Goal: Book appointment/travel/reservation

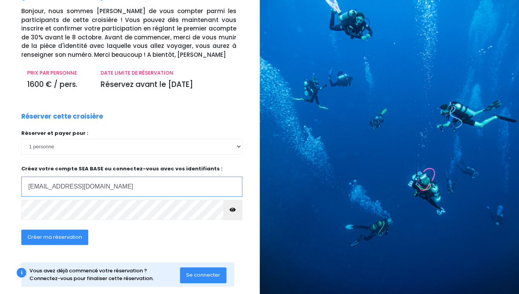
scroll to position [65, 0]
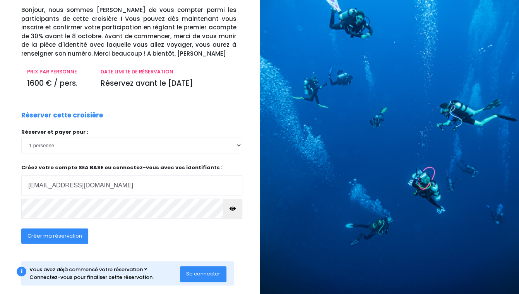
click at [235, 209] on icon "button" at bounding box center [232, 209] width 6 height 0
click at [39, 233] on span "Créer ma réservation" at bounding box center [54, 236] width 55 height 7
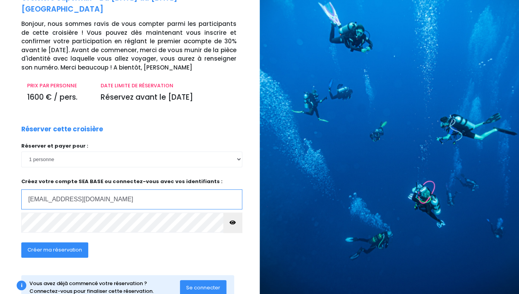
scroll to position [65, 0]
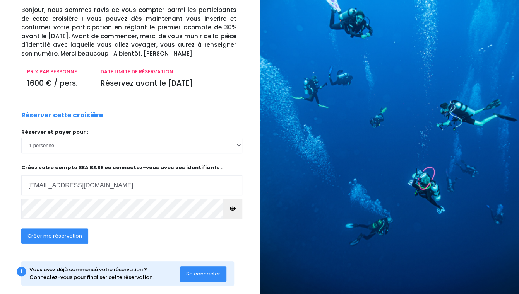
click at [196, 267] on button "Se connecter" at bounding box center [203, 274] width 46 height 15
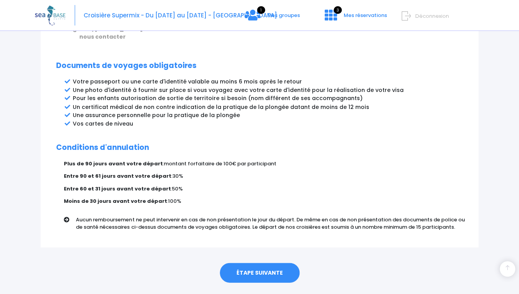
scroll to position [414, 0]
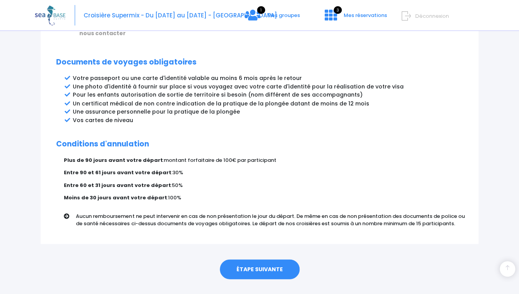
click at [259, 260] on link "ÉTAPE SUIVANTE" at bounding box center [260, 270] width 80 height 20
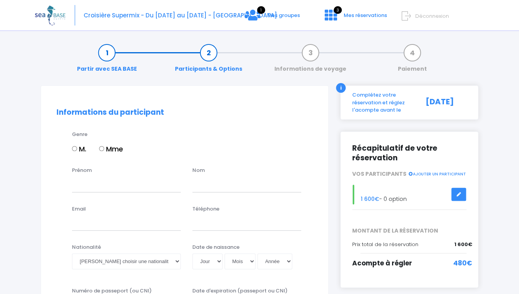
click at [77, 151] on input "M." at bounding box center [74, 148] width 5 height 5
radio input "true"
click at [90, 184] on input "Prénom" at bounding box center [126, 184] width 109 height 15
type input "Sylvain"
type input "reybozsylvain@gmail.com"
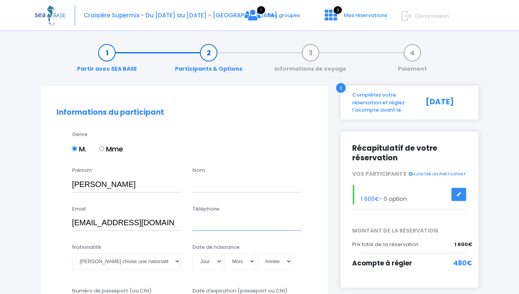
type input "0681053746"
click at [200, 186] on input "text" at bounding box center [246, 184] width 109 height 15
type input "REYBOZ"
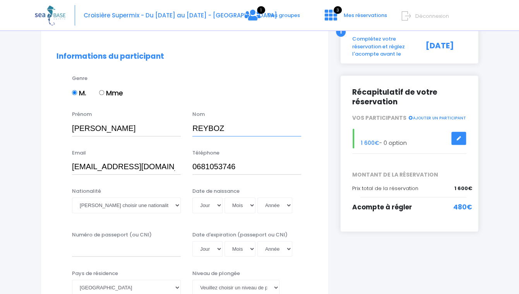
scroll to position [58, 0]
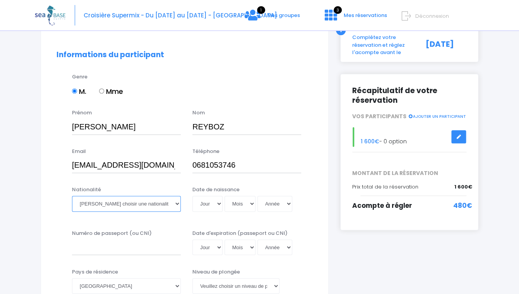
click at [72, 196] on select "Veuillez choisir une nationalité Afghane Albanaise Algerienne Allemande America…" at bounding box center [126, 203] width 109 height 15
select select "Française"
click option "Française" at bounding box center [0, 0] width 0 height 0
click at [192, 196] on select "Jour 01 02 03 04 05 06 07 08 09 10 11 12 13 14 15 16 17 18 19 20 21 22 23 24 25…" at bounding box center [207, 203] width 30 height 15
select select "28"
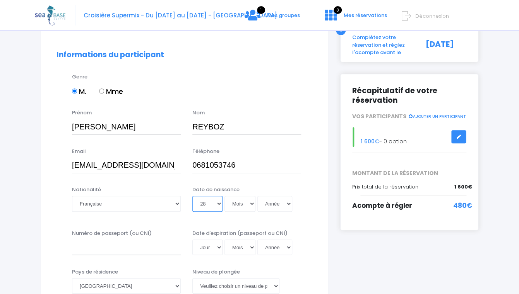
click option "28" at bounding box center [0, 0] width 0 height 0
click at [224, 196] on select "Mois 01 02 03 04 05 06 07 08 09 10 11 12" at bounding box center [239, 203] width 31 height 15
select select "09"
click option "09" at bounding box center [0, 0] width 0 height 0
click at [257, 196] on select "Année 2045 2044 2043 2042 2041 2040 2039 2038 2037 2036 2035 2034 2033 2032 203…" at bounding box center [274, 203] width 35 height 15
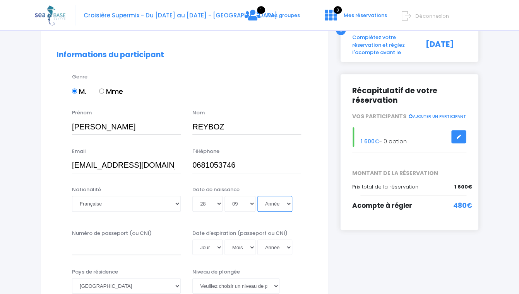
select select "1962"
click option "1962" at bounding box center [0, 0] width 0 height 0
type input "1962-09-28"
click at [121, 251] on input "Numéro de passeport (ou CNI)" at bounding box center [126, 247] width 109 height 15
type input "22AF80154"
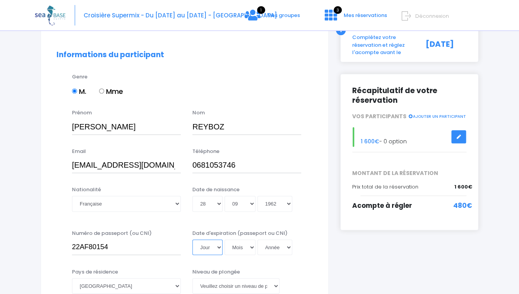
click at [192, 240] on select "Jour 01 02 03 04 05 06 07 08 09 10 11 12 13 14 15 16 17 18 19 20 21 22 23 24 25…" at bounding box center [207, 247] width 30 height 15
select select "07"
click option "07" at bounding box center [0, 0] width 0 height 0
click at [224, 240] on select "Mois 01 02 03 04 05 06 07 08 09 10 11 12" at bounding box center [239, 247] width 31 height 15
select select "02"
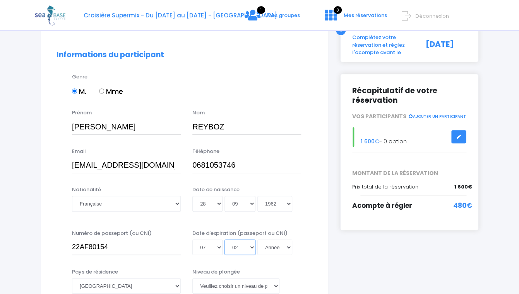
click option "02" at bounding box center [0, 0] width 0 height 0
click at [257, 240] on select "Année 2045 2044 2043 2042 2041 2040 2039 2038 2037 2036 2035 2034 2033 2032 203…" at bounding box center [274, 247] width 35 height 15
select select "2032"
click option "2032" at bounding box center [0, 0] width 0 height 0
type input "2032-02-07"
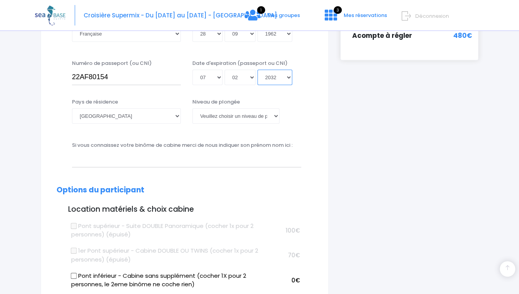
scroll to position [228, 0]
click at [192, 108] on select "Veuillez choisir un niveau de plongée Non plongeur Junior OW diver Adventure OW…" at bounding box center [235, 115] width 87 height 15
select select "N4"
click option "N4" at bounding box center [0, 0] width 0 height 0
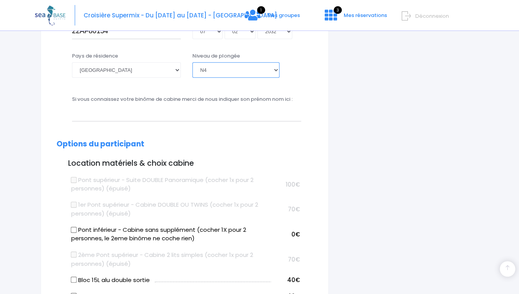
scroll to position [275, 0]
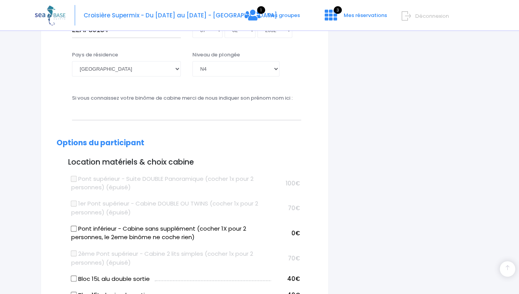
click at [75, 228] on input "Pont inférieur - Cabine sans supplément (cocher 1X pour 2 personnes, le 2eme bi…" at bounding box center [74, 229] width 6 height 6
checkbox input "true"
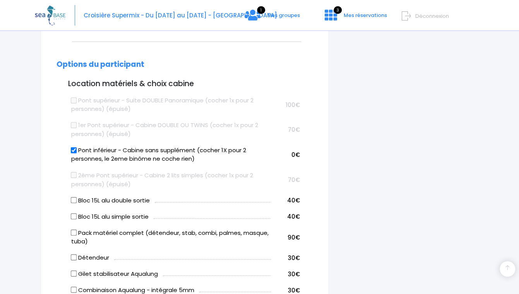
scroll to position [354, 0]
click at [75, 201] on input "Bloc 15L alu double sortie" at bounding box center [74, 199] width 6 height 6
click at [74, 198] on input "Bloc 15L alu double sortie" at bounding box center [74, 199] width 6 height 6
checkbox input "false"
click at [75, 214] on input "Bloc 15L alu simple sortie" at bounding box center [74, 215] width 6 height 6
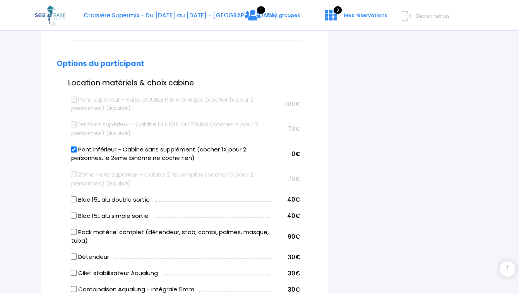
checkbox input "true"
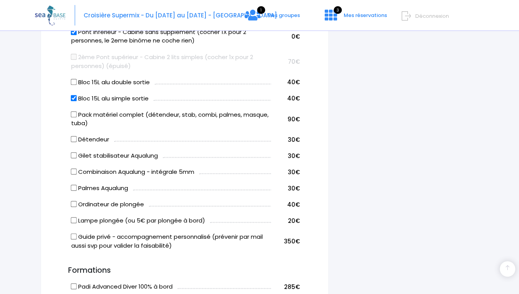
scroll to position [479, 0]
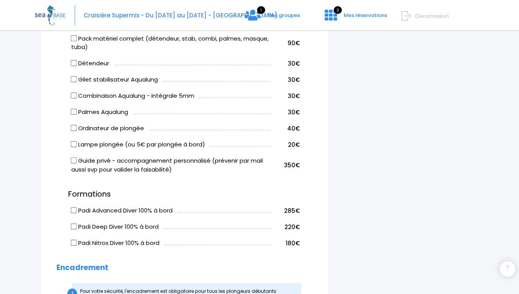
click at [226, 166] on label "Guide privé - accompagnement personnalisé (prévenir par mail aussi svp pour val…" at bounding box center [171, 165] width 200 height 17
click at [77, 164] on input "Guide privé - accompagnement personnalisé (prévenir par mail aussi svp pour val…" at bounding box center [74, 161] width 6 height 6
checkbox input "true"
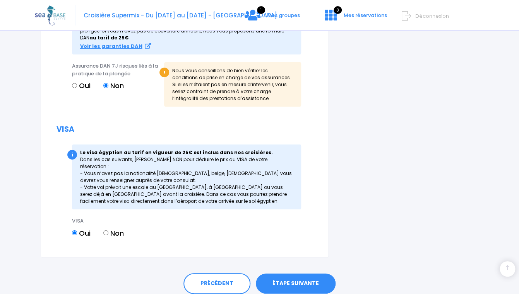
scroll to position [940, 0]
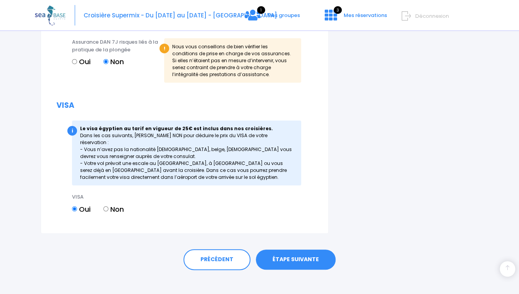
click at [297, 251] on link "ÉTAPE SUIVANTE" at bounding box center [296, 260] width 80 height 20
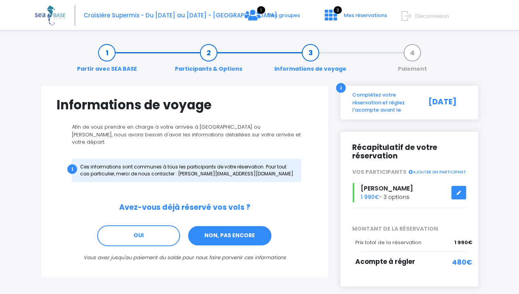
click at [230, 231] on link "NON, PAS ENCORE" at bounding box center [229, 236] width 85 height 21
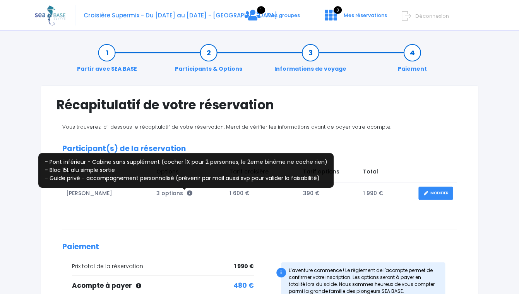
click at [187, 195] on icon at bounding box center [189, 193] width 5 height 5
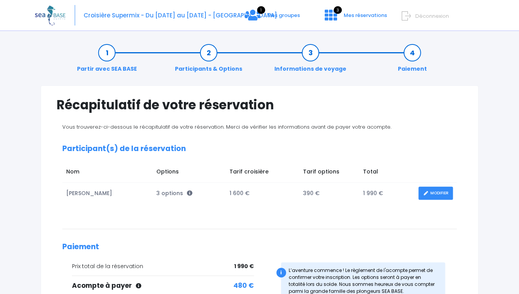
click at [440, 196] on link "MODIFIER" at bounding box center [435, 194] width 34 height 14
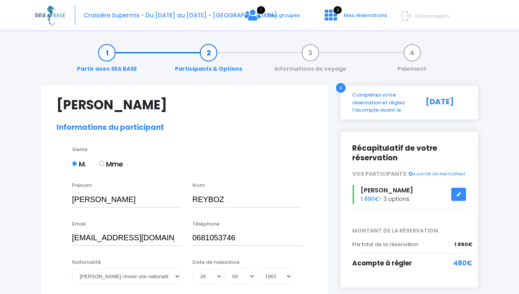
select select "N4"
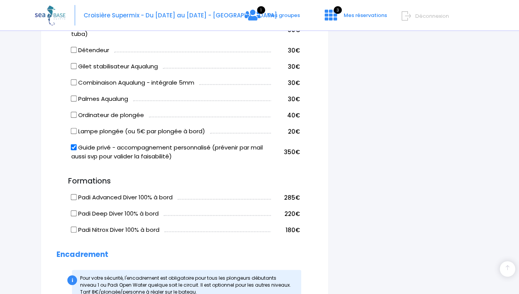
scroll to position [585, 0]
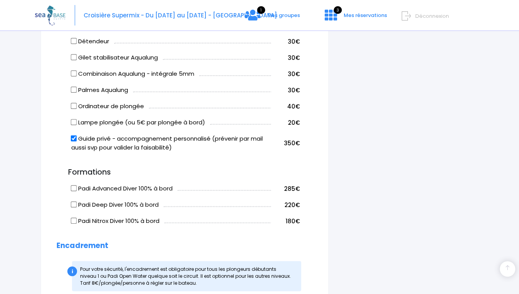
click at [77, 141] on input "Guide privé - accompagnement personnalisé (prévenir par mail aussi svp pour val…" at bounding box center [74, 139] width 6 height 6
checkbox input "false"
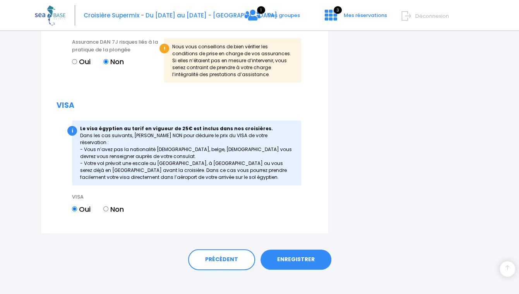
click at [281, 250] on link "ENREGISTRER" at bounding box center [295, 260] width 71 height 20
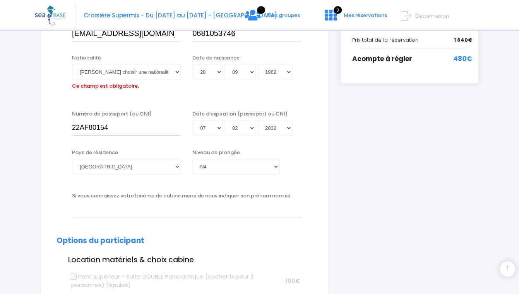
scroll to position [192, 0]
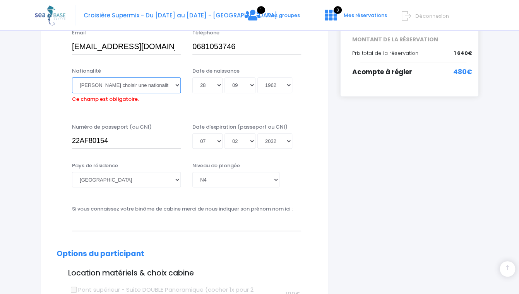
click at [72, 77] on select "Veuillez choisir une nationalité Afghane Albanaise Algerienne Allemande America…" at bounding box center [126, 84] width 109 height 15
select select "Française"
click option "Française" at bounding box center [0, 0] width 0 height 0
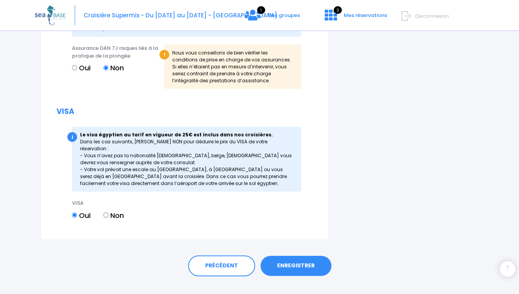
scroll to position [955, 0]
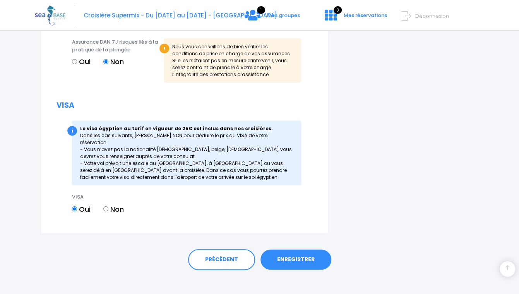
click at [284, 250] on link "ENREGISTRER" at bounding box center [295, 260] width 71 height 20
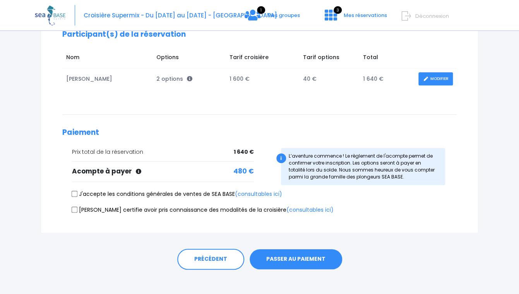
scroll to position [121, 0]
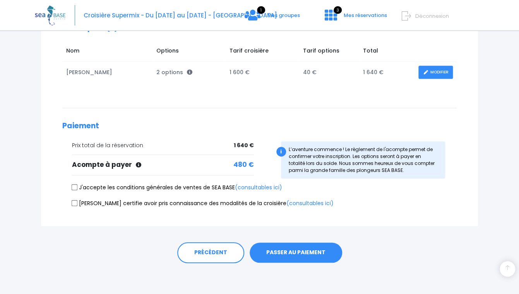
click at [75, 189] on input "J'accepte les conditions générales de ventes de SEA BASE (consultables ici)" at bounding box center [75, 188] width 6 height 6
checkbox input "true"
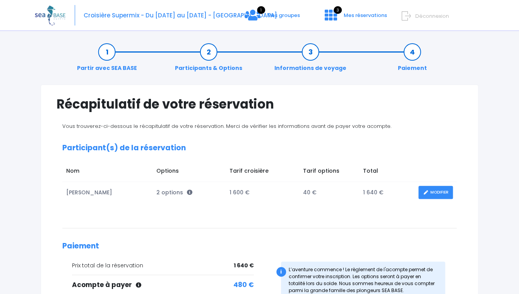
scroll to position [0, 0]
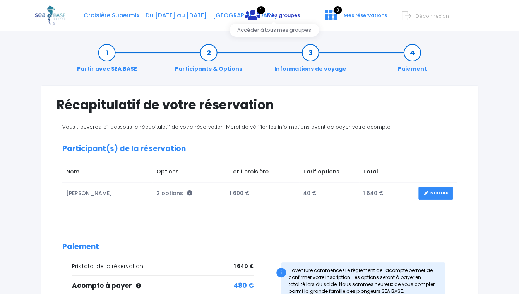
click at [253, 16] on icon at bounding box center [252, 15] width 15 height 12
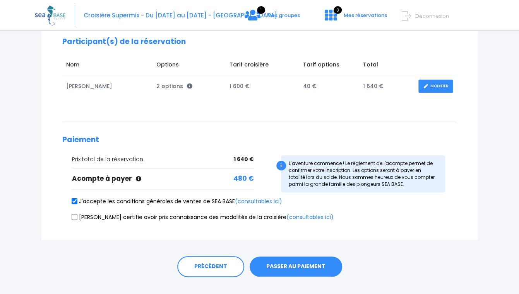
scroll to position [111, 0]
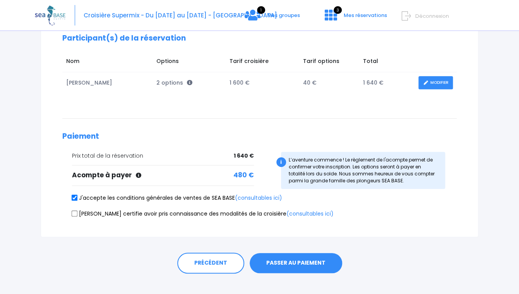
click at [75, 214] on input "Je certifie avoir pris connaissance des modalités de la croisière (consultables…" at bounding box center [75, 214] width 6 height 6
checkbox input "true"
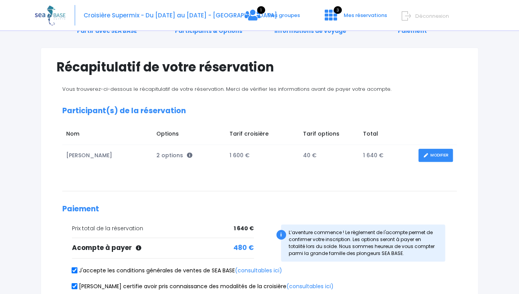
scroll to position [0, 0]
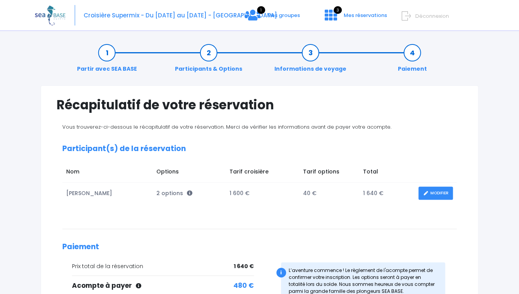
click at [443, 195] on link "MODIFIER" at bounding box center [435, 194] width 34 height 14
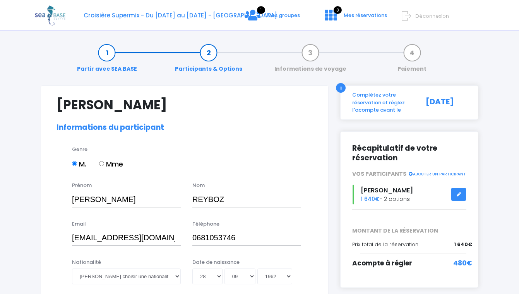
select select "N4"
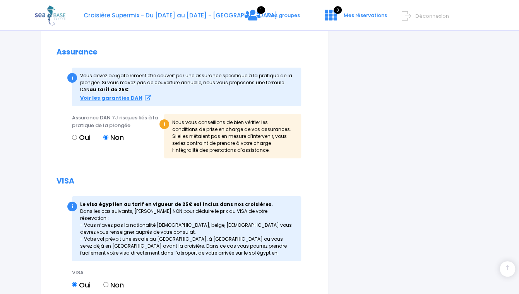
scroll to position [955, 0]
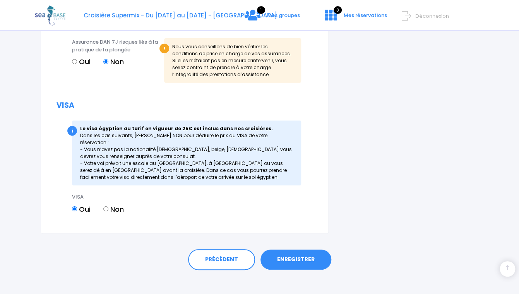
click at [289, 255] on link "ENREGISTRER" at bounding box center [295, 260] width 71 height 20
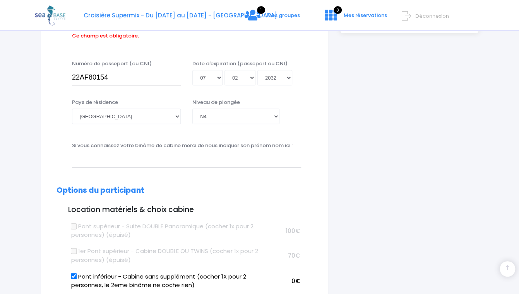
scroll to position [192, 0]
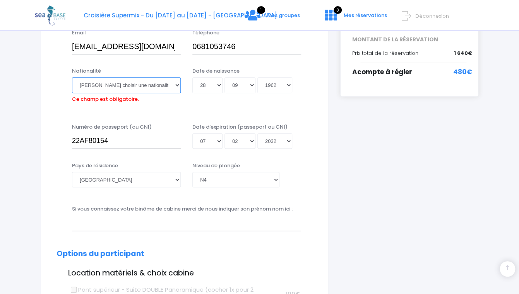
click at [72, 77] on select "Veuillez choisir une nationalité Afghane Albanaise Algerienne Allemande America…" at bounding box center [126, 84] width 109 height 15
select select "Française"
click option "Française" at bounding box center [0, 0] width 0 height 0
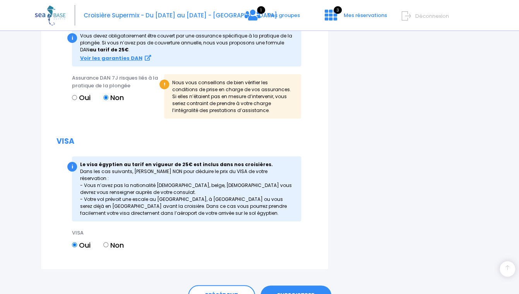
scroll to position [955, 0]
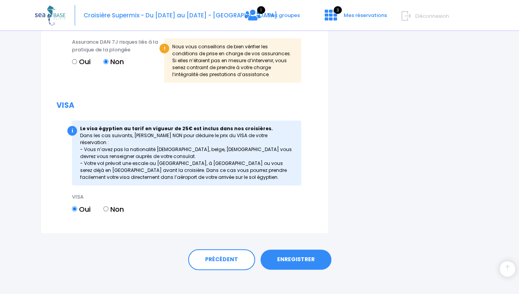
click at [281, 252] on link "ENREGISTRER" at bounding box center [295, 260] width 71 height 20
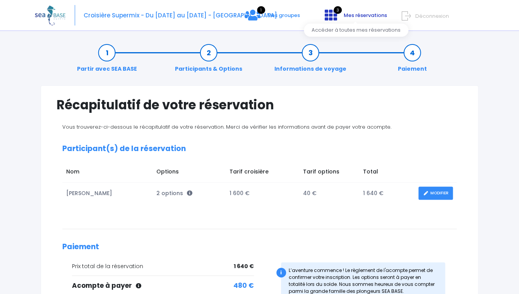
click at [333, 19] on icon at bounding box center [331, 15] width 12 height 12
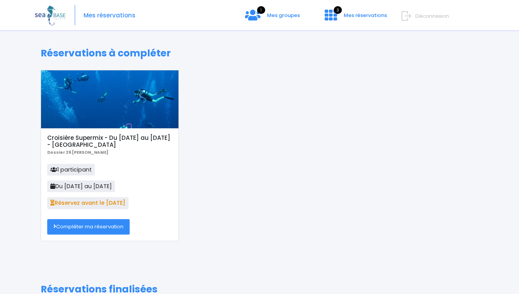
click at [53, 168] on icon at bounding box center [53, 169] width 7 height 5
click at [77, 229] on link "Compléter ma réservation" at bounding box center [88, 226] width 82 height 15
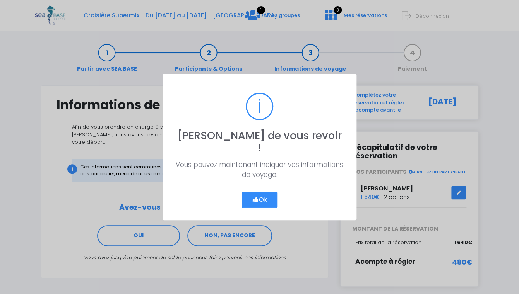
click at [256, 197] on button "Ok" at bounding box center [259, 200] width 36 height 16
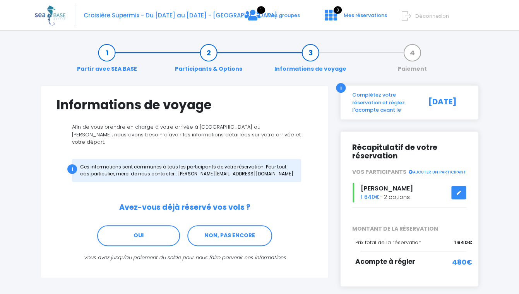
click at [413, 173] on icon at bounding box center [410, 172] width 5 height 4
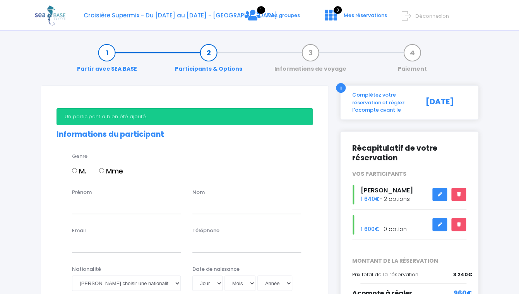
click at [75, 170] on input "M." at bounding box center [74, 170] width 5 height 5
radio input "true"
click at [79, 208] on input "Prénom" at bounding box center [126, 206] width 109 height 15
type input "Benoit"
click at [195, 207] on input "text" at bounding box center [246, 206] width 109 height 15
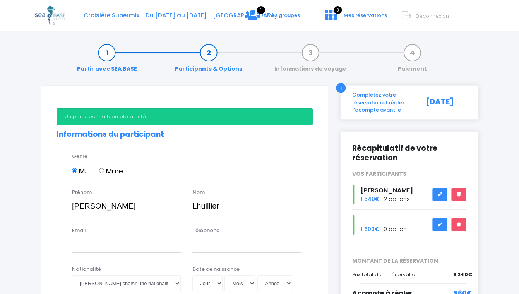
type input "Lhuillier"
click at [96, 248] on input "Email" at bounding box center [126, 244] width 109 height 15
click at [79, 245] on input "Email" at bounding box center [126, 244] width 109 height 15
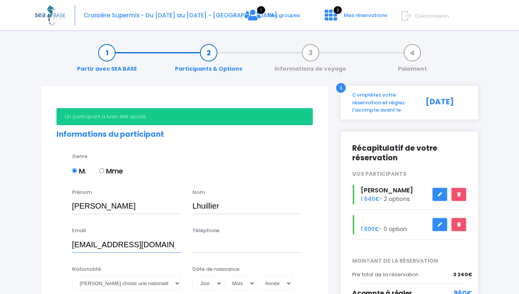
type input "jusdepomme54@gmail.com"
click at [203, 251] on input "Téléphone" at bounding box center [246, 244] width 109 height 15
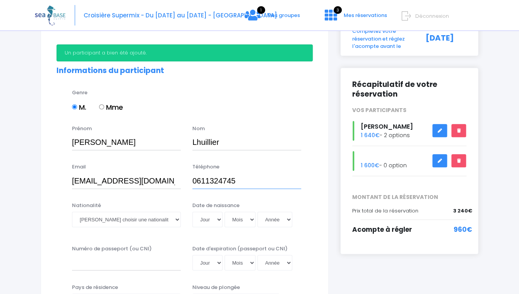
scroll to position [66, 0]
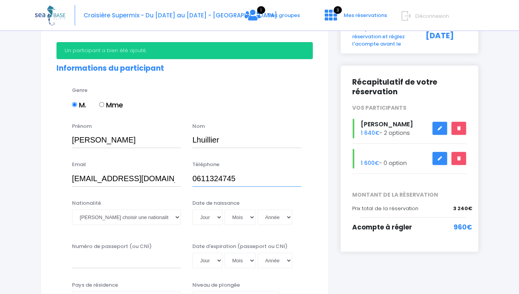
type input "0611324745"
click at [72, 210] on select "Veuillez choisir une nationalité Afghane Albanaise Algerienne Allemande America…" at bounding box center [126, 217] width 109 height 15
select select "Française"
click option "Française" at bounding box center [0, 0] width 0 height 0
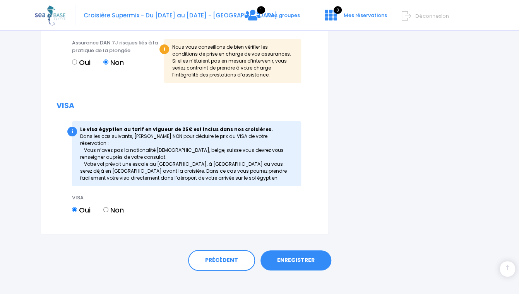
scroll to position [962, 0]
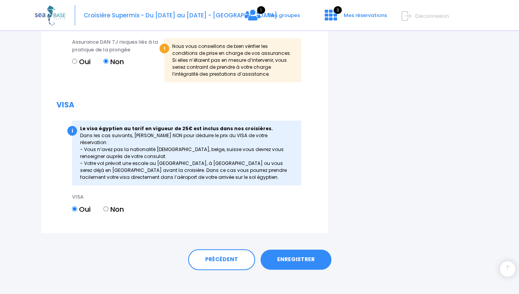
click at [291, 253] on link "ENREGISTRER" at bounding box center [295, 260] width 71 height 20
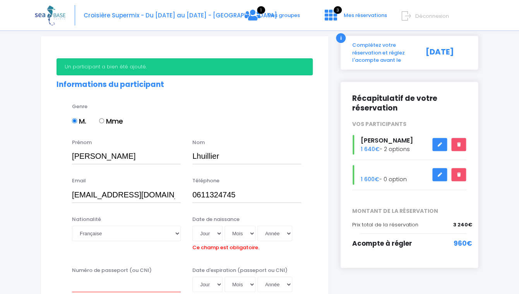
scroll to position [53, 0]
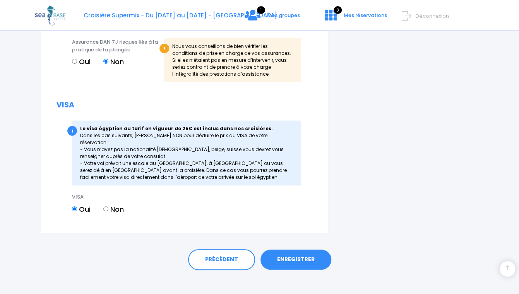
click at [292, 252] on link "ENREGISTRER" at bounding box center [295, 260] width 71 height 20
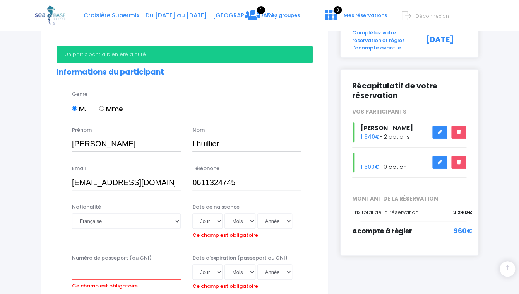
scroll to position [0, 0]
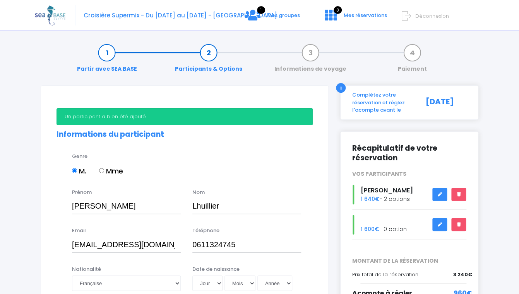
click at [425, 16] on span "Déconnexion" at bounding box center [432, 15] width 34 height 7
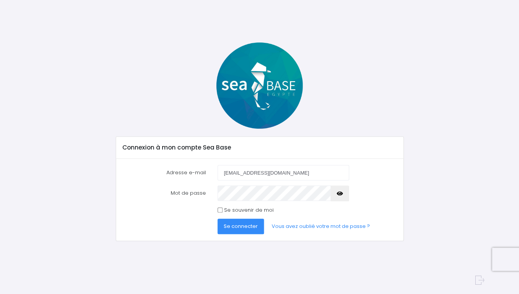
click at [242, 229] on span "Se connecter" at bounding box center [241, 226] width 34 height 7
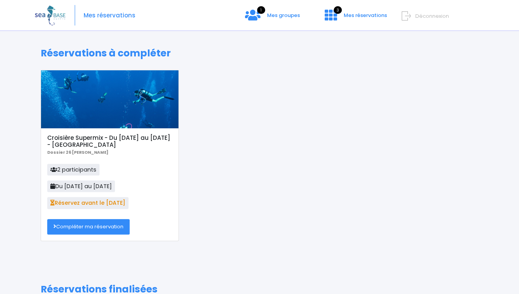
click at [89, 231] on link "Compléter ma réservation" at bounding box center [88, 226] width 82 height 15
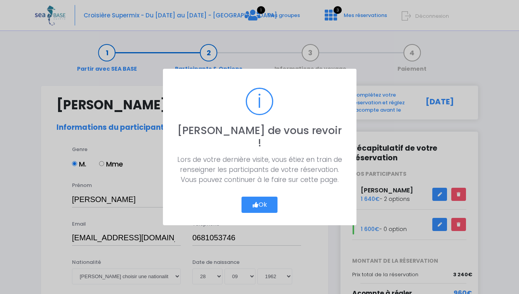
select select "N4"
click at [247, 197] on button "Ok" at bounding box center [259, 205] width 36 height 16
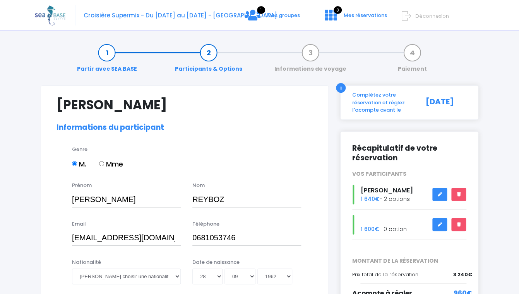
click at [392, 228] on div "1 600€ - 0 option" at bounding box center [409, 225] width 126 height 20
click at [440, 220] on link at bounding box center [439, 225] width 15 height 14
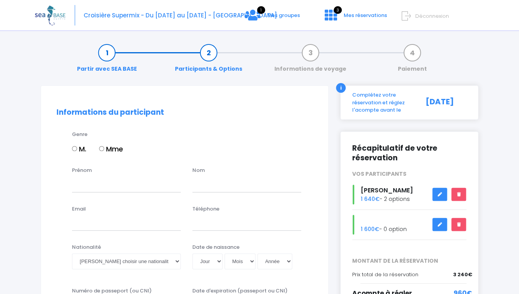
click at [423, 18] on span "Déconnexion" at bounding box center [432, 15] width 34 height 7
